Goal: Task Accomplishment & Management: Manage account settings

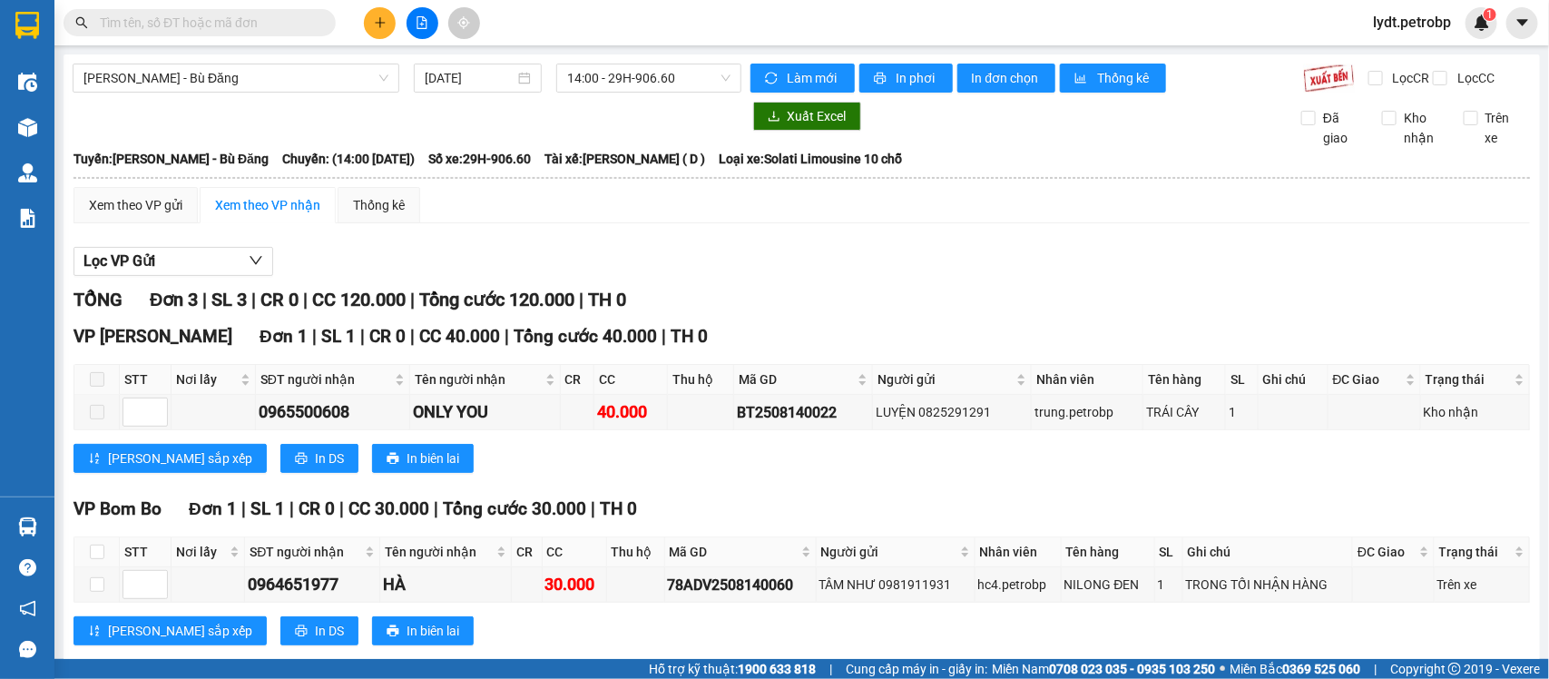
scroll to position [229, 0]
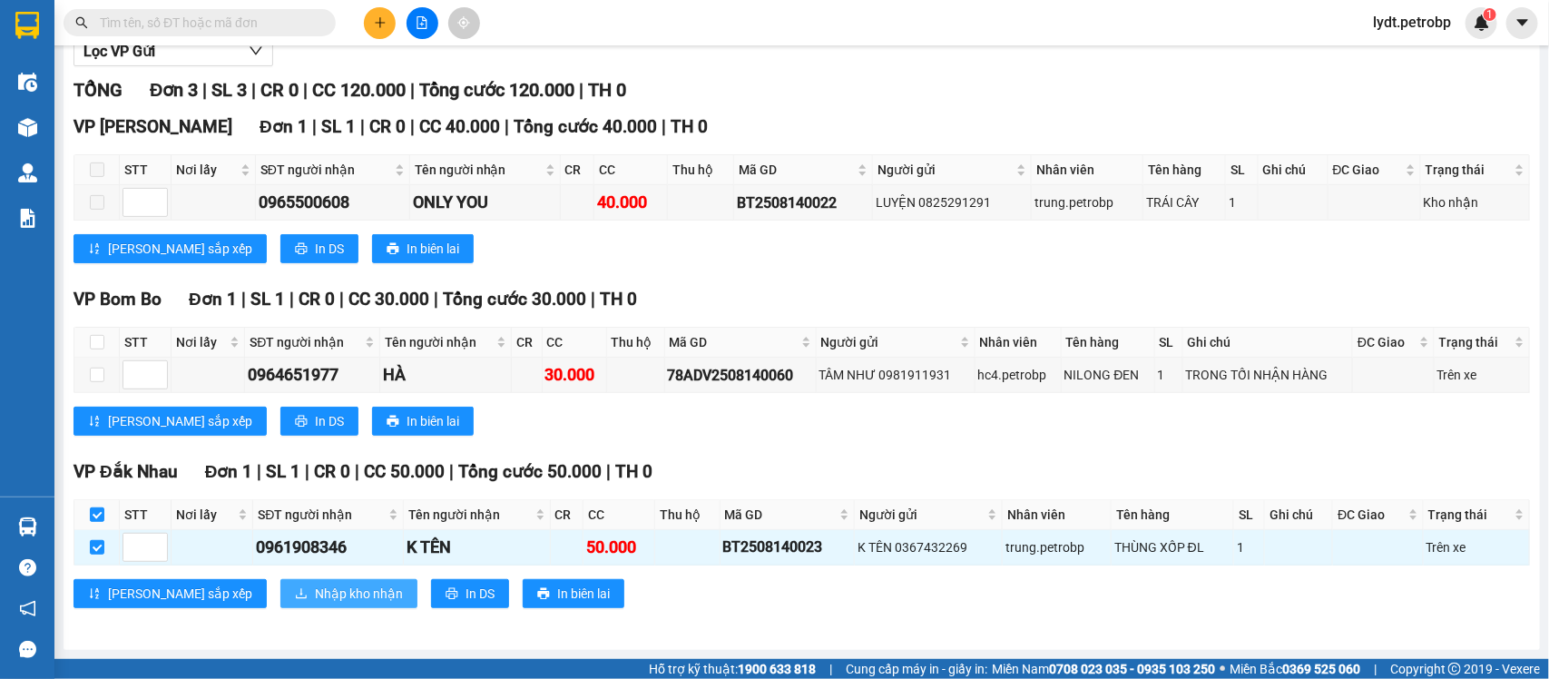
click at [315, 602] on span "Nhập kho nhận" at bounding box center [359, 593] width 88 height 20
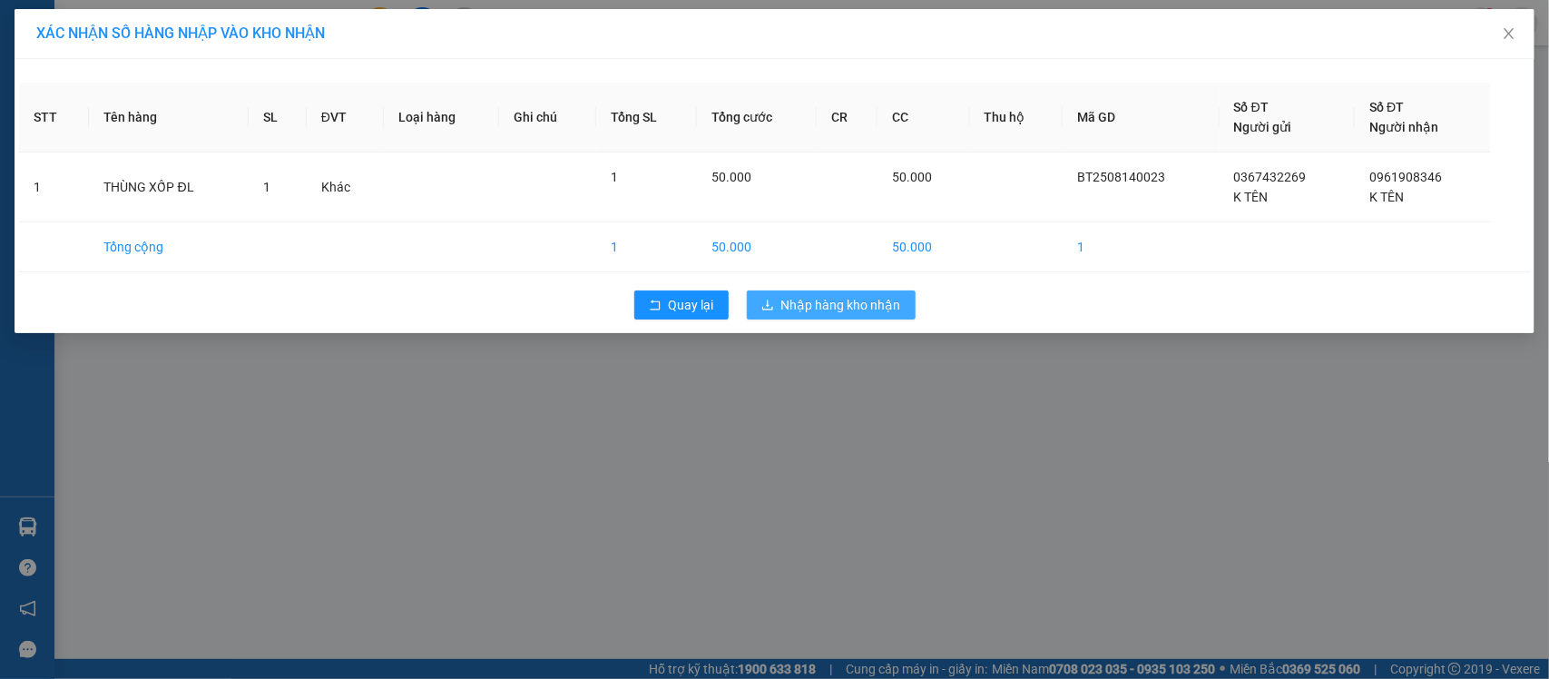
click at [851, 300] on span "Nhập hàng kho nhận" at bounding box center [841, 305] width 120 height 20
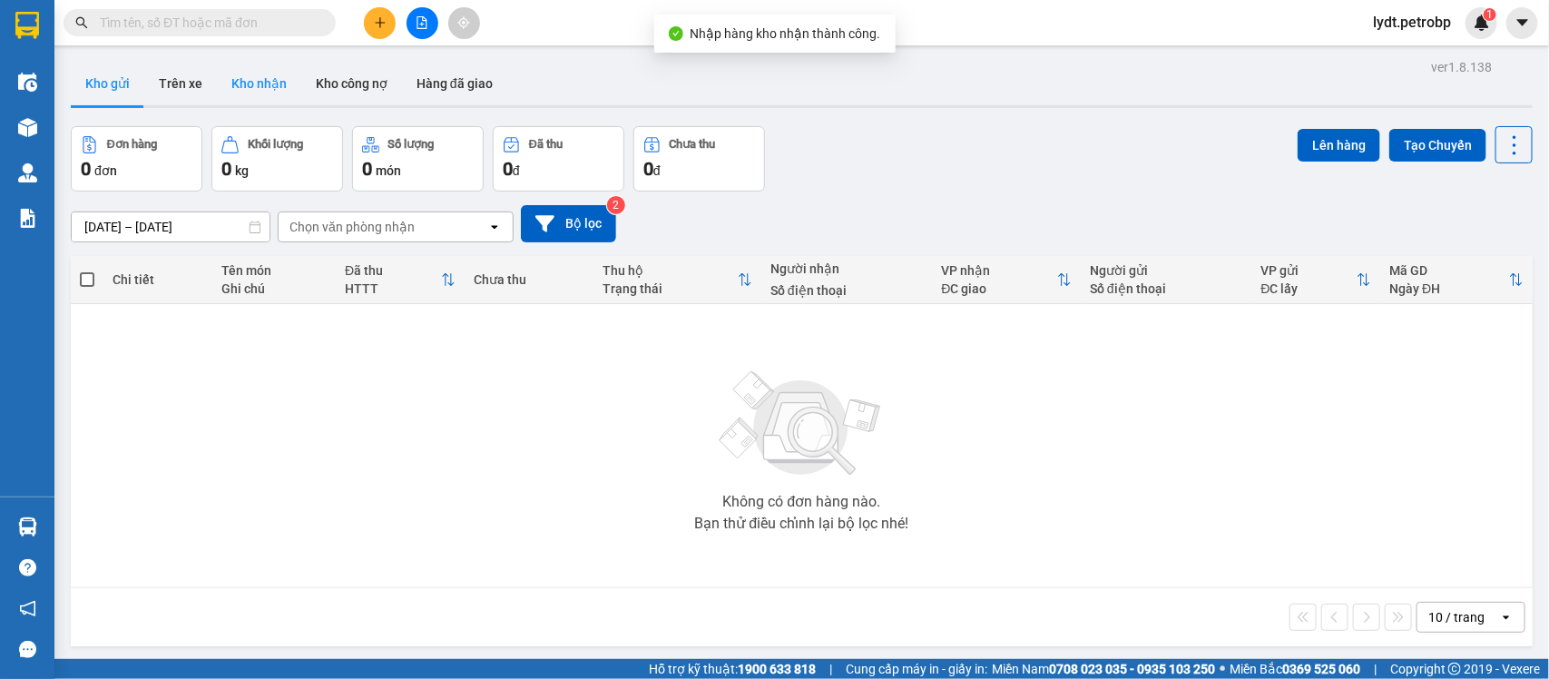
click at [254, 82] on button "Kho nhận" at bounding box center [259, 84] width 84 height 44
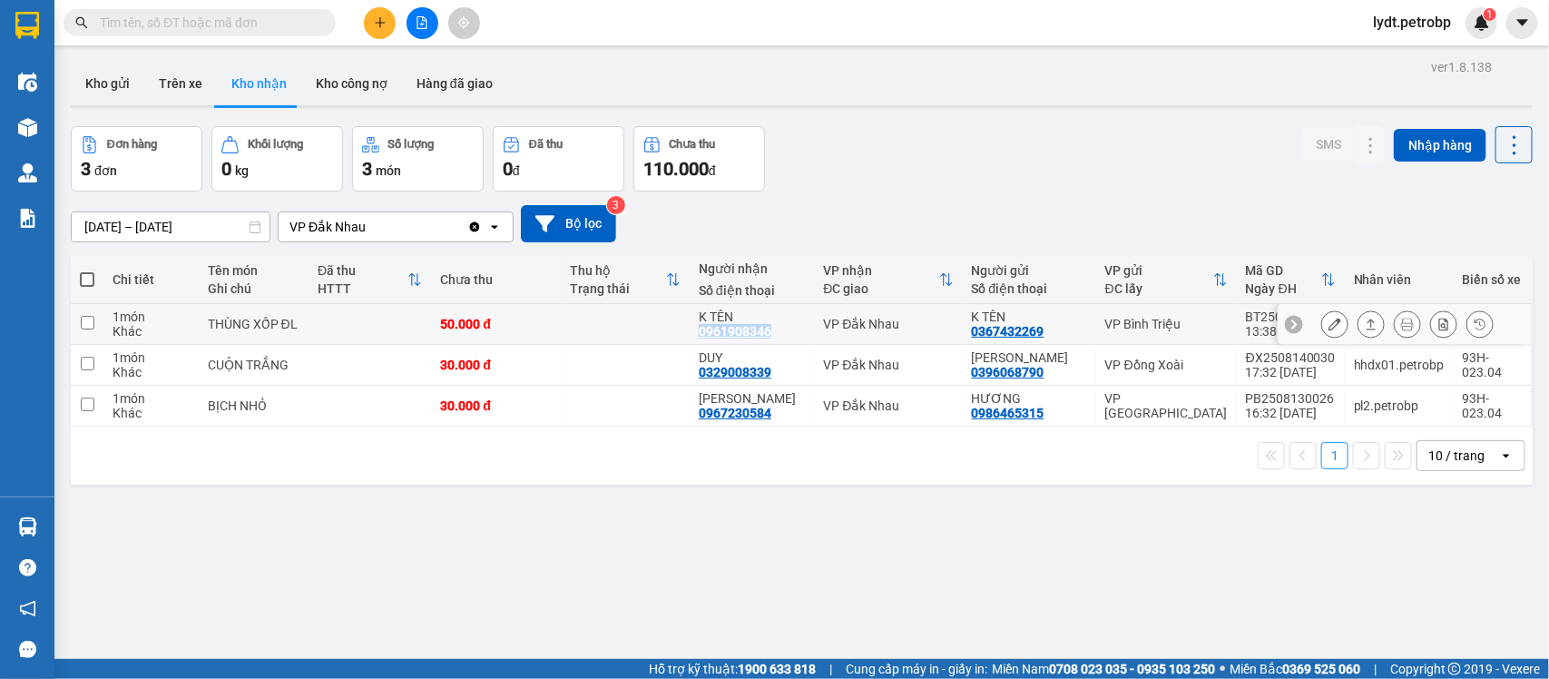
drag, startPoint x: 778, startPoint y: 329, endPoint x: 712, endPoint y: 333, distance: 66.3
click at [712, 333] on div "0961908346" at bounding box center [735, 331] width 73 height 15
copy div "0961908346"
click at [746, 365] on div "0329008339" at bounding box center [735, 372] width 73 height 15
drag, startPoint x: 780, startPoint y: 372, endPoint x: 713, endPoint y: 374, distance: 67.2
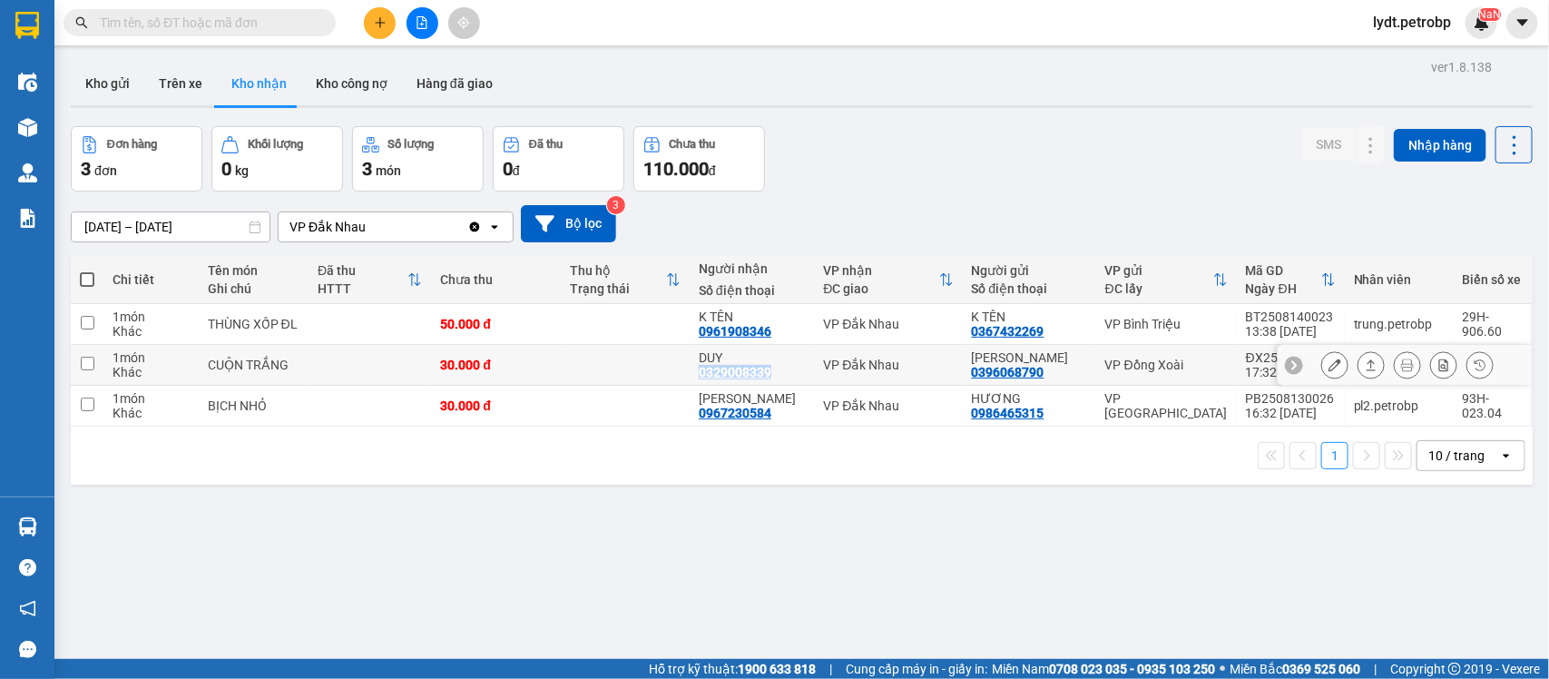
click at [713, 374] on div "0329008339" at bounding box center [735, 372] width 73 height 15
copy div "0329008339"
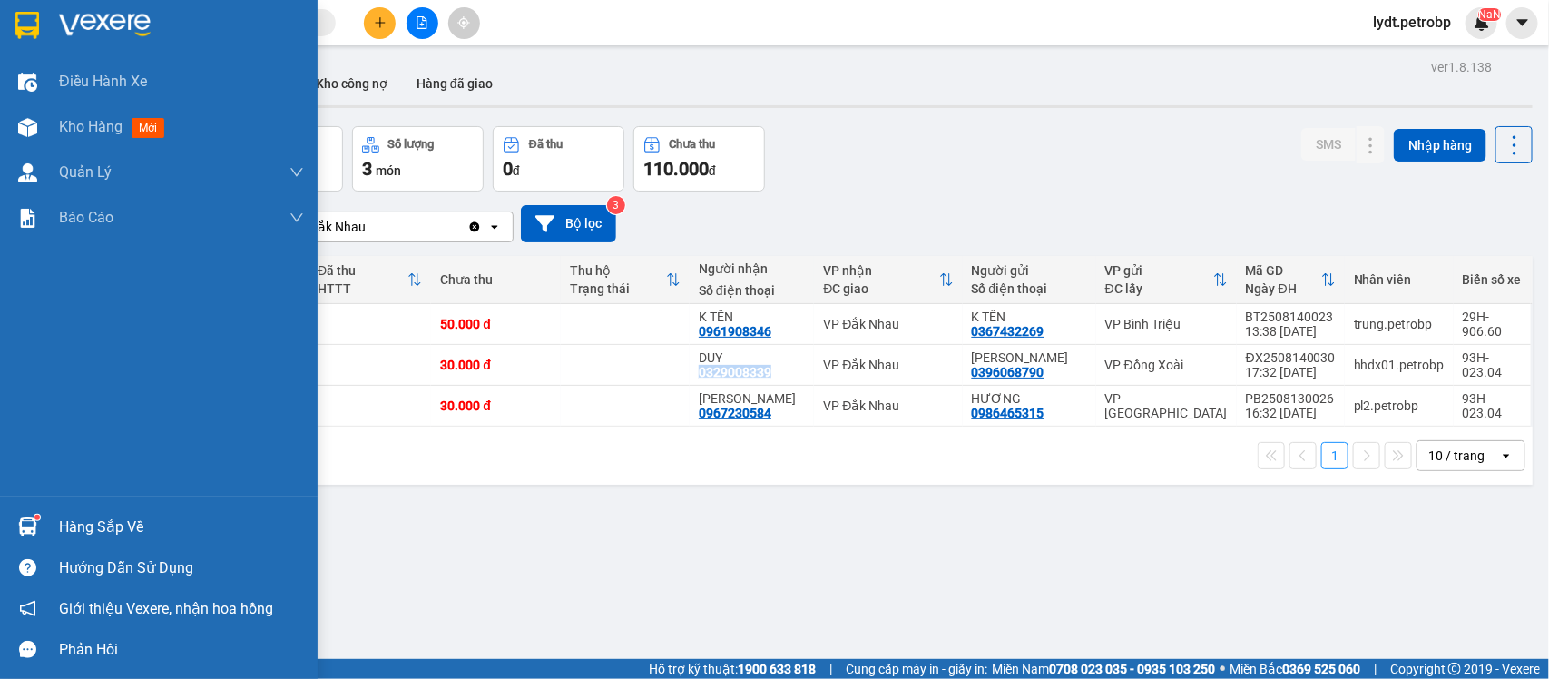
click at [34, 523] on img at bounding box center [27, 526] width 19 height 19
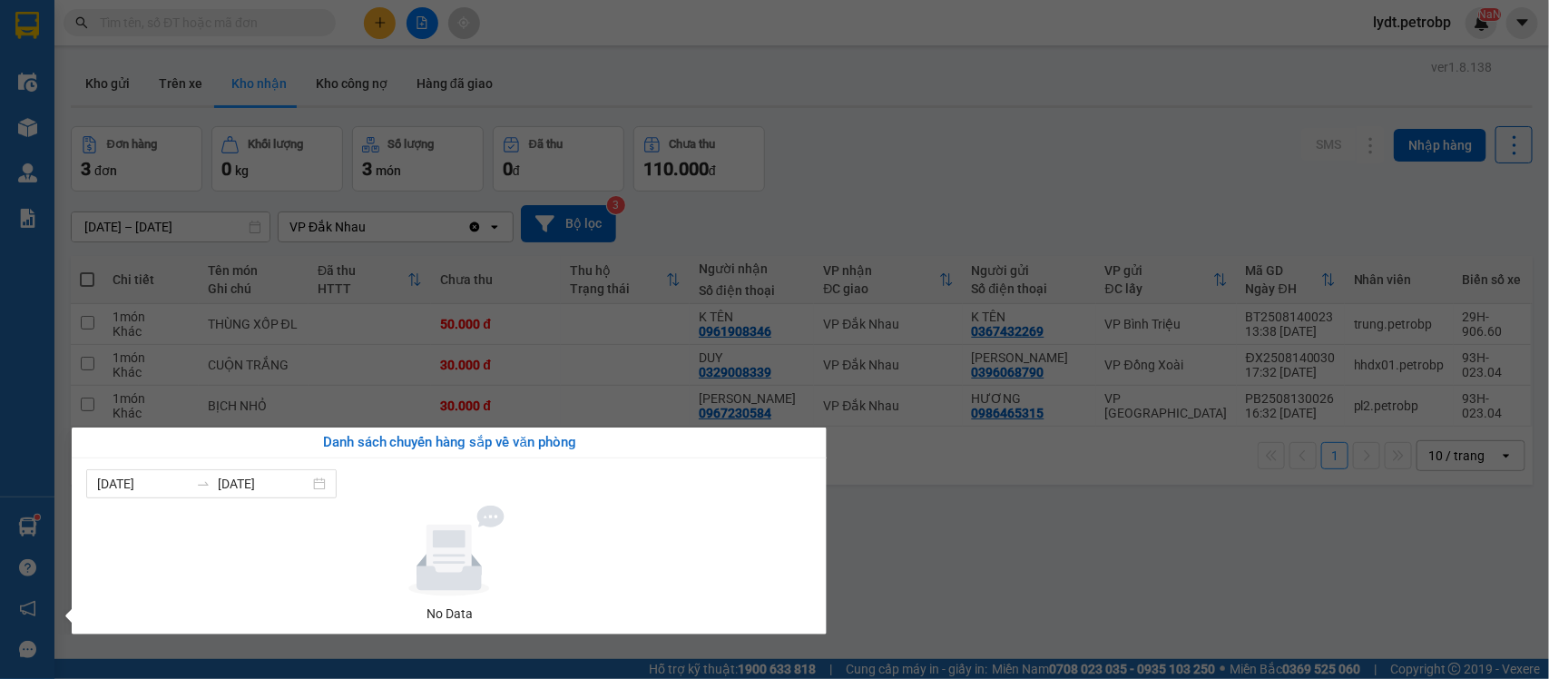
click at [924, 552] on section "Kết quả tìm kiếm ( 0 ) Bộ lọc No Data lydt.[PERSON_NAME] Điều hành xe Kho hàng …" at bounding box center [774, 339] width 1549 height 679
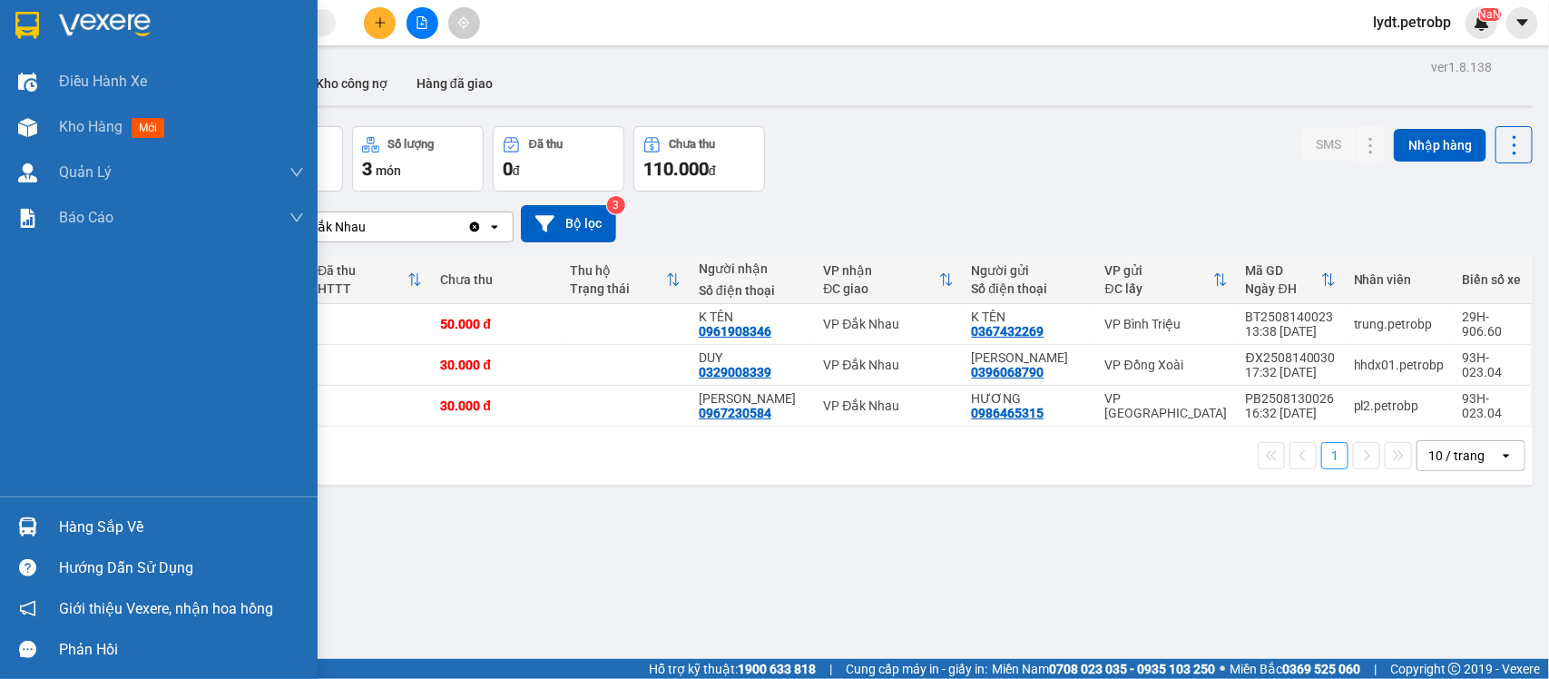
click at [33, 519] on img at bounding box center [27, 526] width 19 height 19
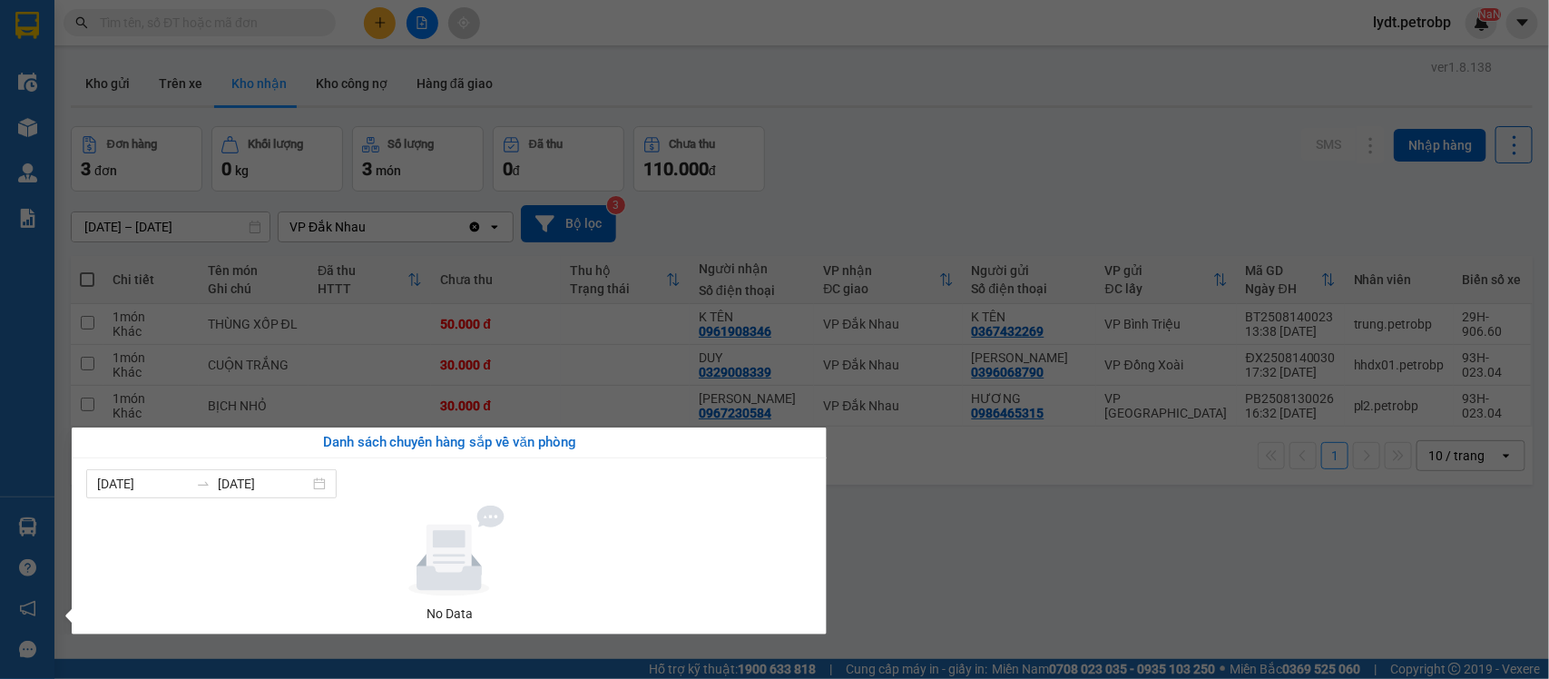
click at [909, 554] on section "Kết quả tìm kiếm ( 0 ) Bộ lọc No Data lydt.[PERSON_NAME] Điều hành xe Kho hàng …" at bounding box center [774, 339] width 1549 height 679
